Goal: Task Accomplishment & Management: Complete application form

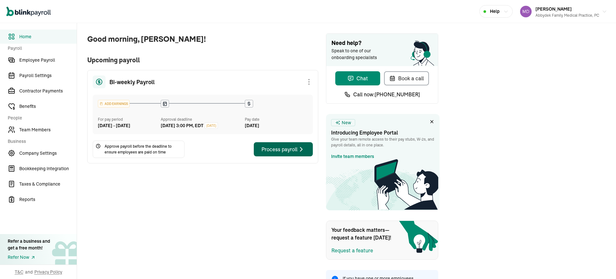
click at [295, 153] on div "Process payroll" at bounding box center [283, 149] width 44 height 8
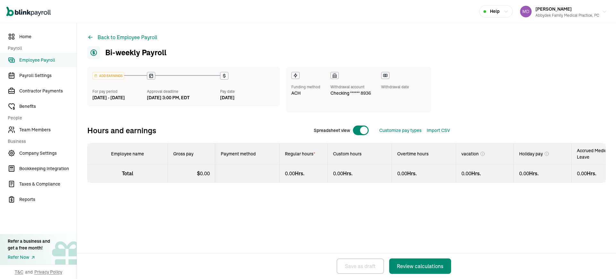
select select "manual"
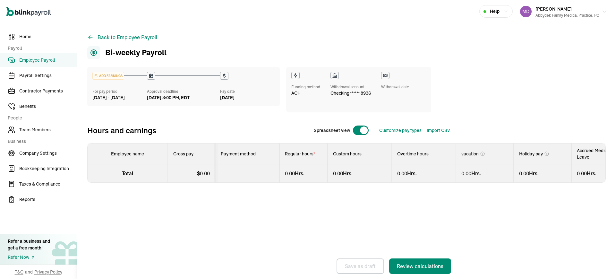
select select "manual"
select select "direct_deposit"
select select "manual"
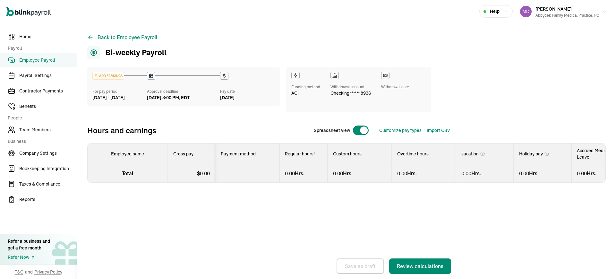
select select "manual"
select select "direct_deposit"
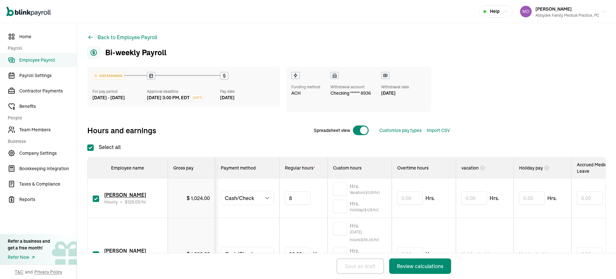
type input "88"
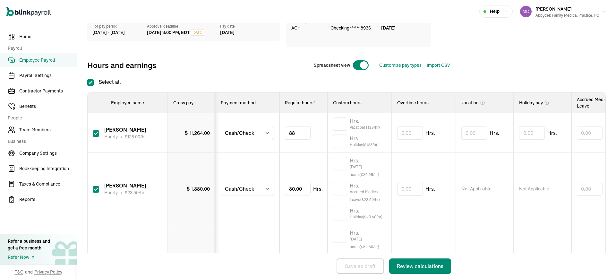
scroll to position [84, 0]
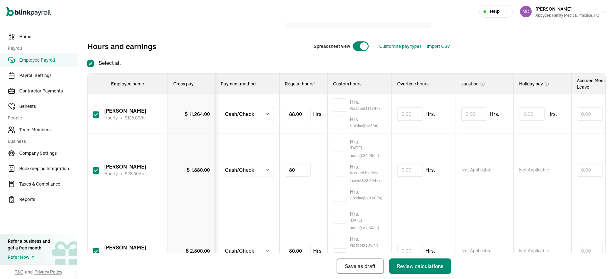
type input "8"
type input "19.33"
click at [340, 147] on input "text" at bounding box center [340, 144] width 14 height 13
type input "4.67"
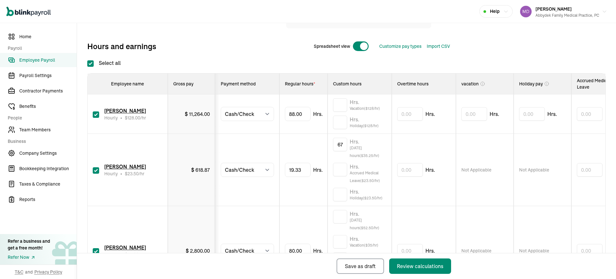
click at [294, 253] on div "Back Save as draft Review calculations" at bounding box center [268, 266] width 382 height 26
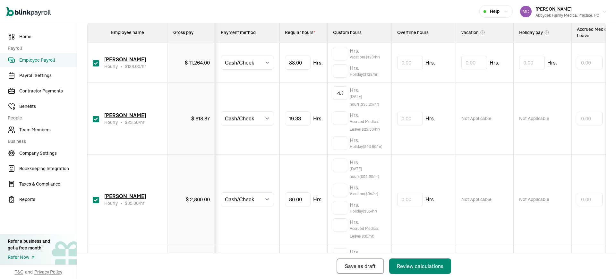
scroll to position [145, 0]
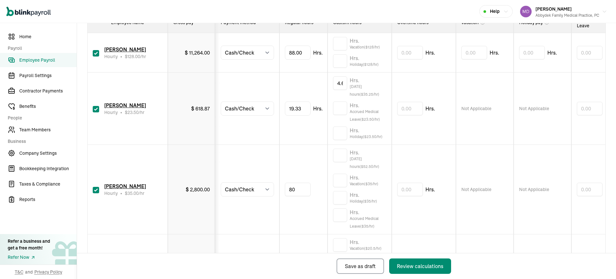
type input "8"
type input "47.85"
click at [338, 157] on input "text" at bounding box center [340, 154] width 14 height 13
type input "4"
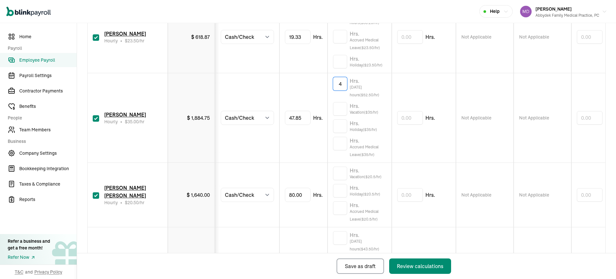
scroll to position [221, 0]
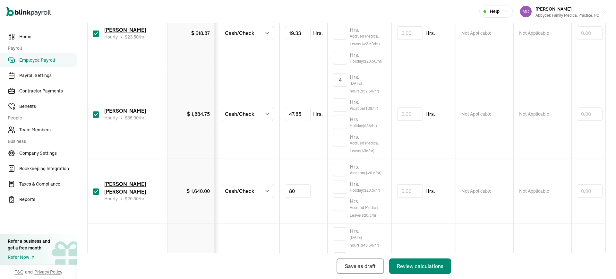
type input "8"
type input "79.25"
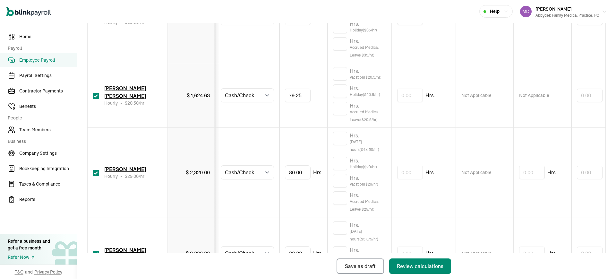
scroll to position [320, 0]
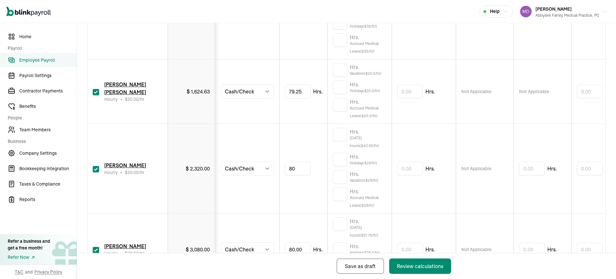
type input "8"
type input "38"
click at [340, 135] on input "text" at bounding box center [340, 134] width 14 height 13
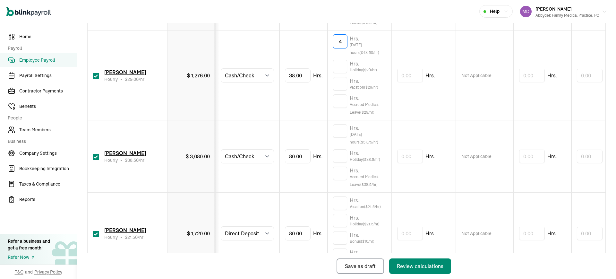
scroll to position [415, 0]
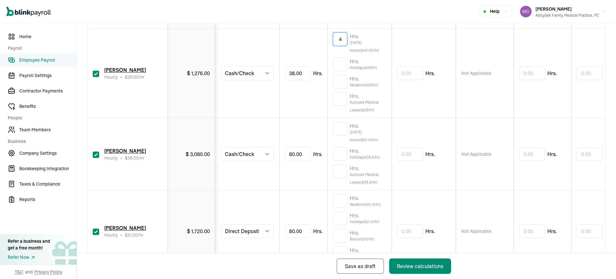
type input "4"
type input "8"
type input "49"
click at [341, 131] on input "text" at bounding box center [340, 128] width 14 height 13
type input "8"
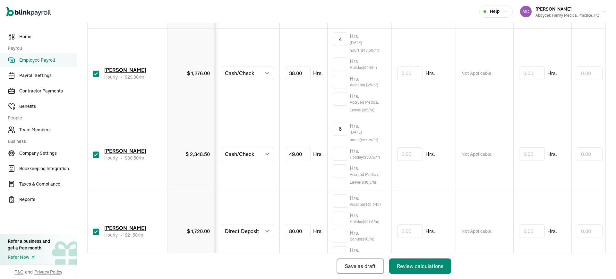
click at [276, 188] on td "Select method Direct Deposit Cash/Check" at bounding box center [247, 154] width 64 height 72
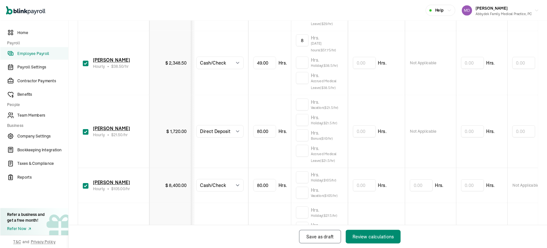
scroll to position [505, 0]
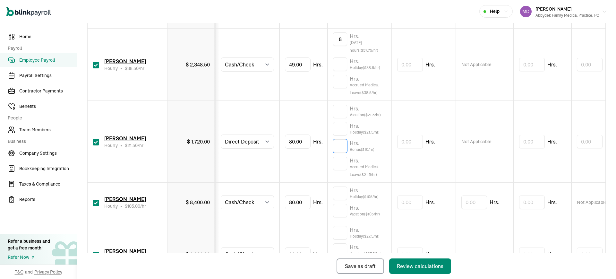
click at [341, 148] on input "text" at bounding box center [340, 145] width 14 height 13
type input "27"
type input "88"
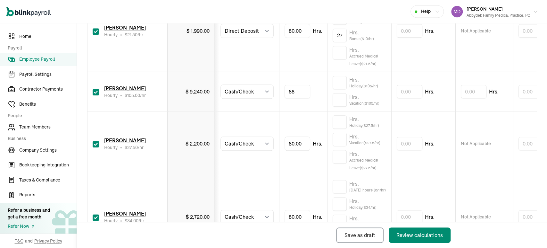
scroll to position [616, 0]
type input "8"
type input "52.13"
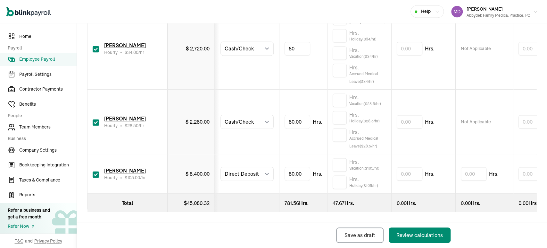
type input "8"
type input "20"
click at [341, 69] on input "text" at bounding box center [340, 69] width 14 height 13
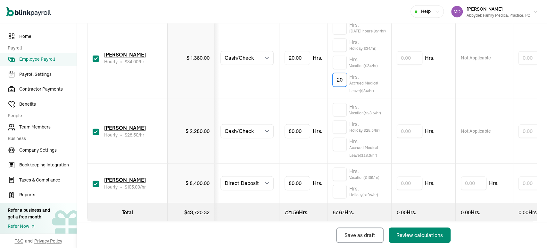
scroll to position [768, 0]
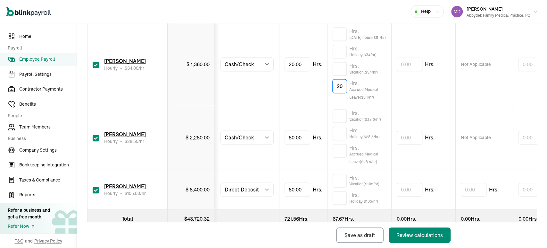
type input "20"
click at [341, 37] on input "text" at bounding box center [340, 33] width 14 height 13
type input "10"
type input "8"
type input "57"
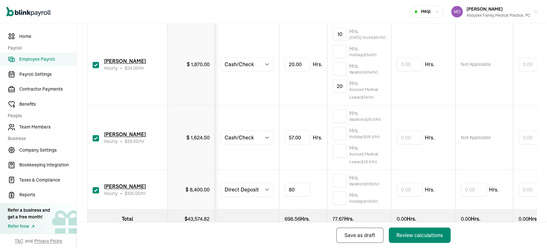
type input "8"
type input "2"
type input "40"
click at [543, 232] on div "Back Save as draft Review calculations" at bounding box center [312, 235] width 470 height 26
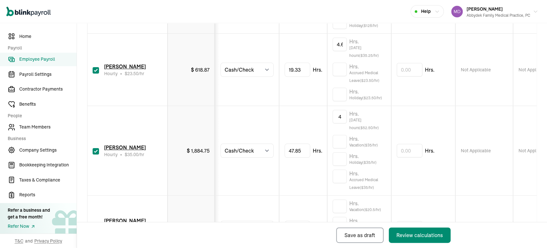
scroll to position [163, 0]
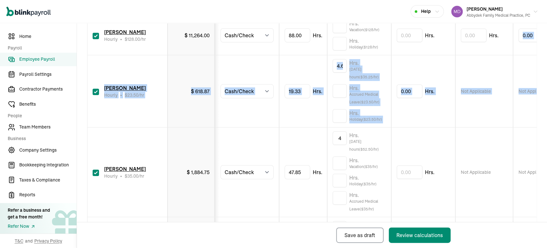
drag, startPoint x: 538, startPoint y: 65, endPoint x: 538, endPoint y: 46, distance: 19.6
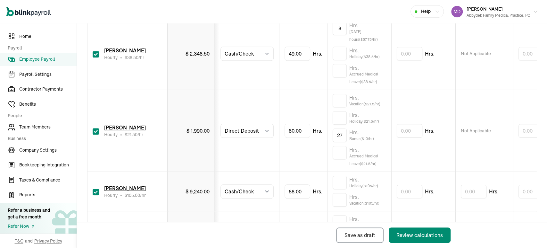
scroll to position [524, 0]
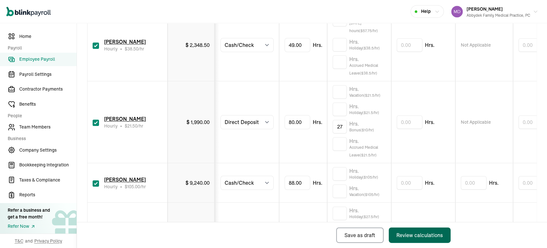
click at [415, 230] on button "Review calculations" at bounding box center [420, 234] width 62 height 15
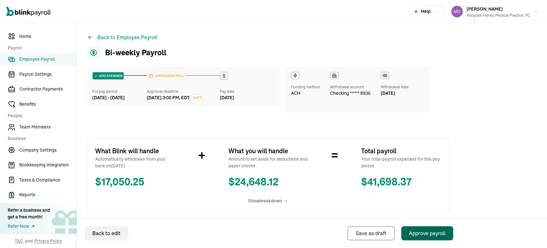
click at [417, 232] on div "Approve payroll" at bounding box center [427, 233] width 37 height 8
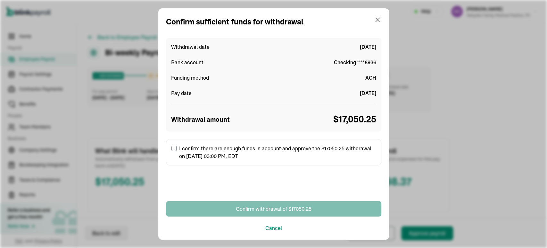
click at [173, 149] on input "I confirm there are enough funds in account and approve the $17050.25 withdrawa…" at bounding box center [174, 148] width 5 height 5
checkbox input "true"
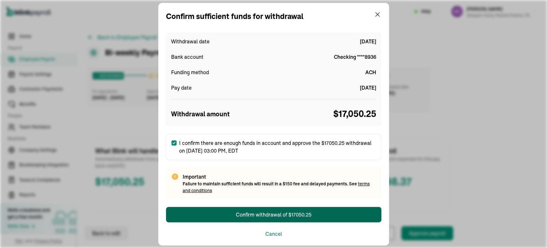
click at [281, 216] on div "Confirm withdrawal of $17050.25" at bounding box center [274, 214] width 76 height 8
